Goal: Obtain resource: Download file/media

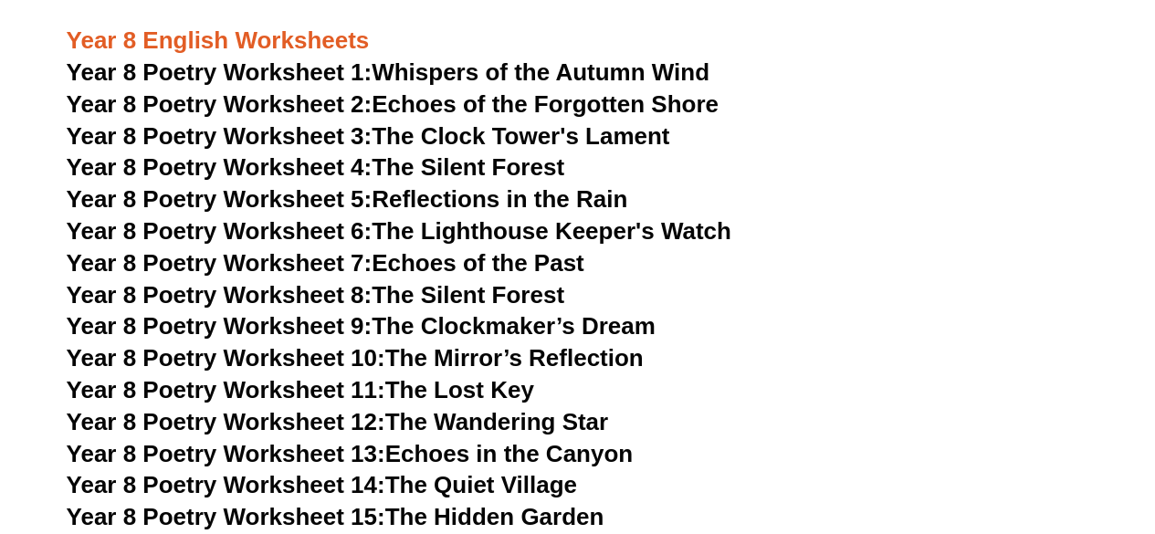
scroll to position [12035, 0]
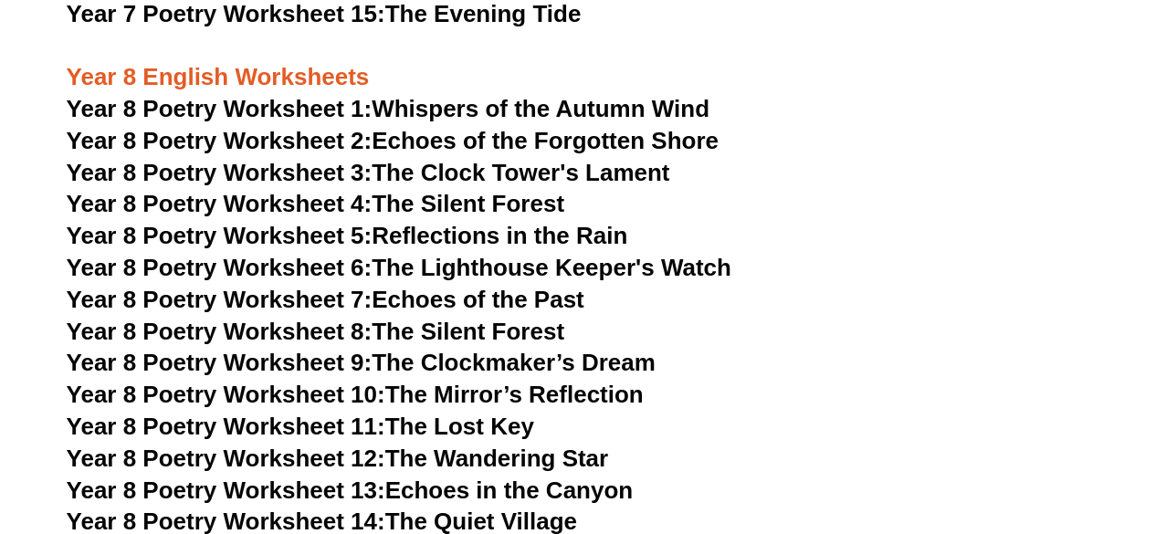
click at [831, 379] on h3 "Year 8 Poetry Worksheet 10: The Mirror’s Reflection" at bounding box center [578, 394] width 1022 height 31
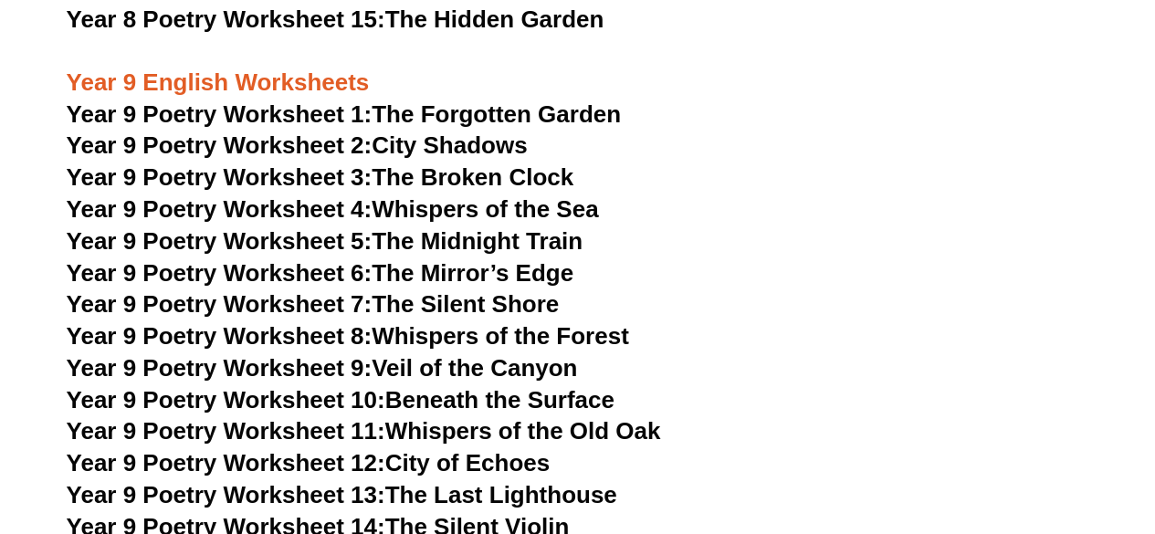
scroll to position [12583, 0]
